Goal: Transaction & Acquisition: Subscribe to service/newsletter

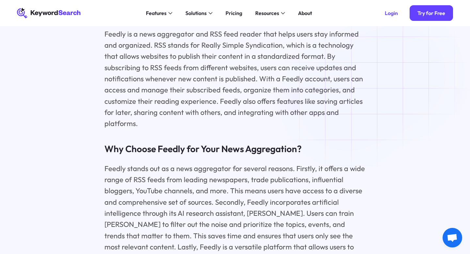
scroll to position [1006, 0]
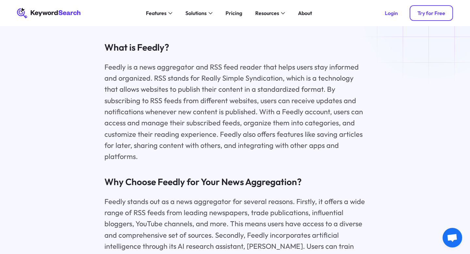
click at [434, 10] on div "Try for Free" at bounding box center [431, 13] width 28 height 7
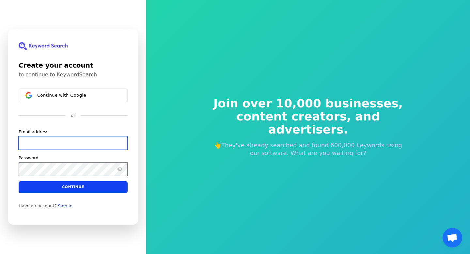
click at [106, 144] on input "Email address" at bounding box center [73, 143] width 109 height 14
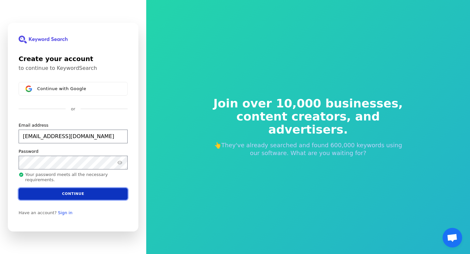
click at [92, 194] on button "Continue" at bounding box center [73, 193] width 109 height 12
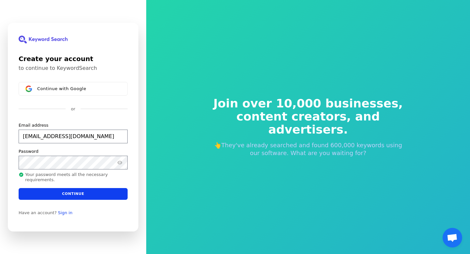
type input "[EMAIL_ADDRESS][DOMAIN_NAME]"
